Goal: Task Accomplishment & Management: Manage account settings

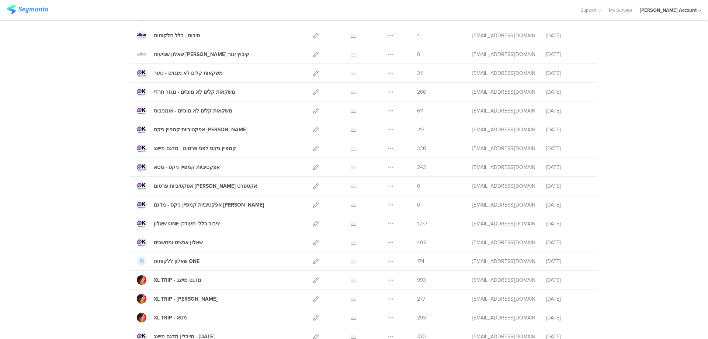
scroll to position [196, 0]
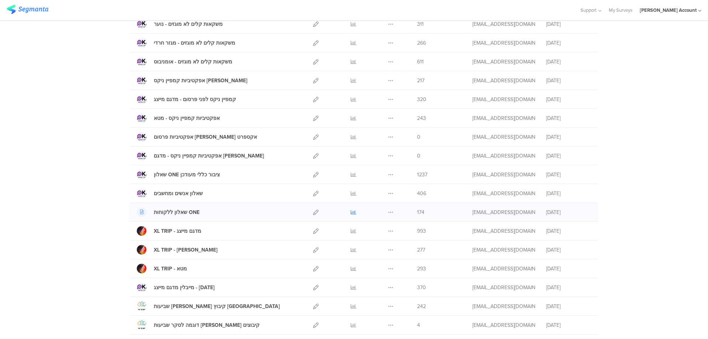
click at [351, 212] on icon at bounding box center [353, 212] width 6 height 6
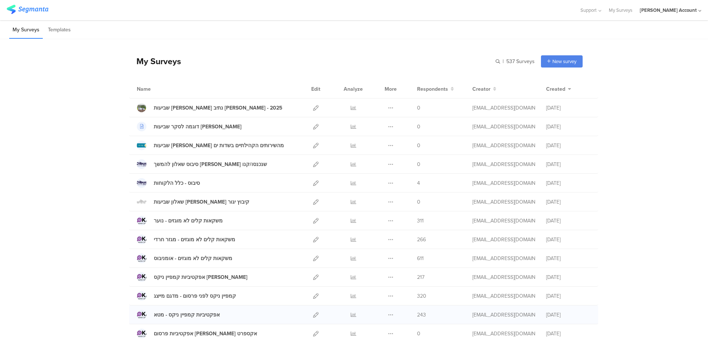
scroll to position [473, 0]
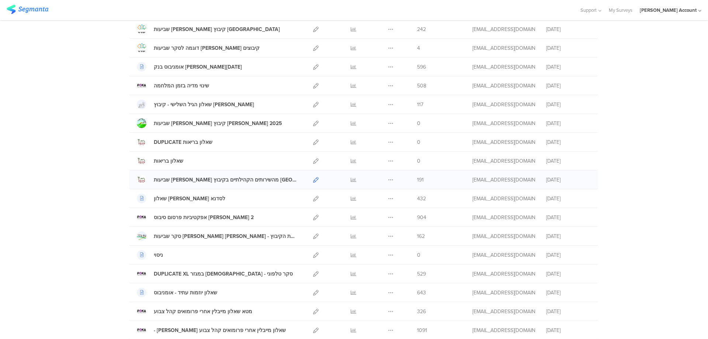
click at [313, 179] on icon at bounding box center [316, 180] width 6 height 6
click at [350, 179] on icon at bounding box center [353, 180] width 6 height 6
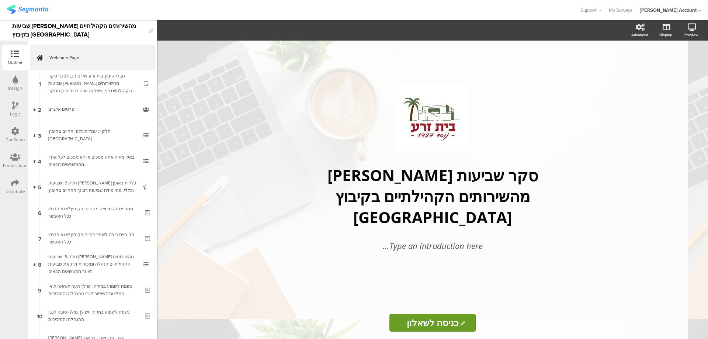
click at [16, 182] on icon at bounding box center [15, 183] width 8 height 8
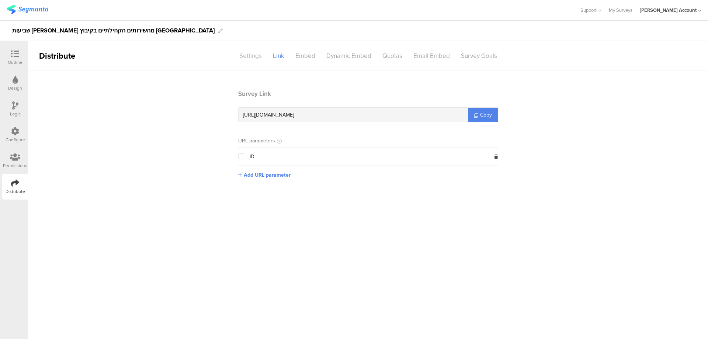
click at [254, 55] on div "Settings" at bounding box center [251, 55] width 34 height 13
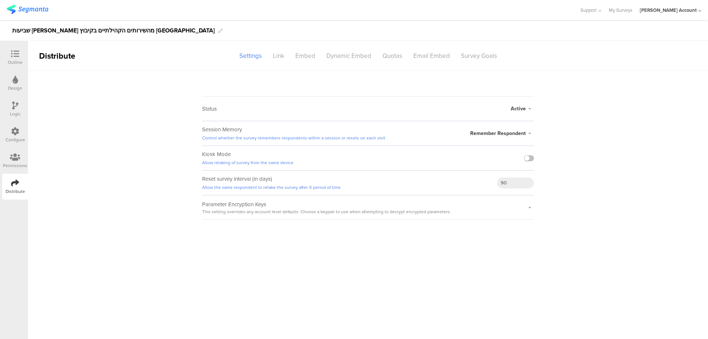
click at [523, 105] on span "Active" at bounding box center [517, 109] width 15 height 8
click at [493, 133] on li "Closed" at bounding box center [491, 137] width 85 height 15
